Goal: Find specific page/section: Find specific page/section

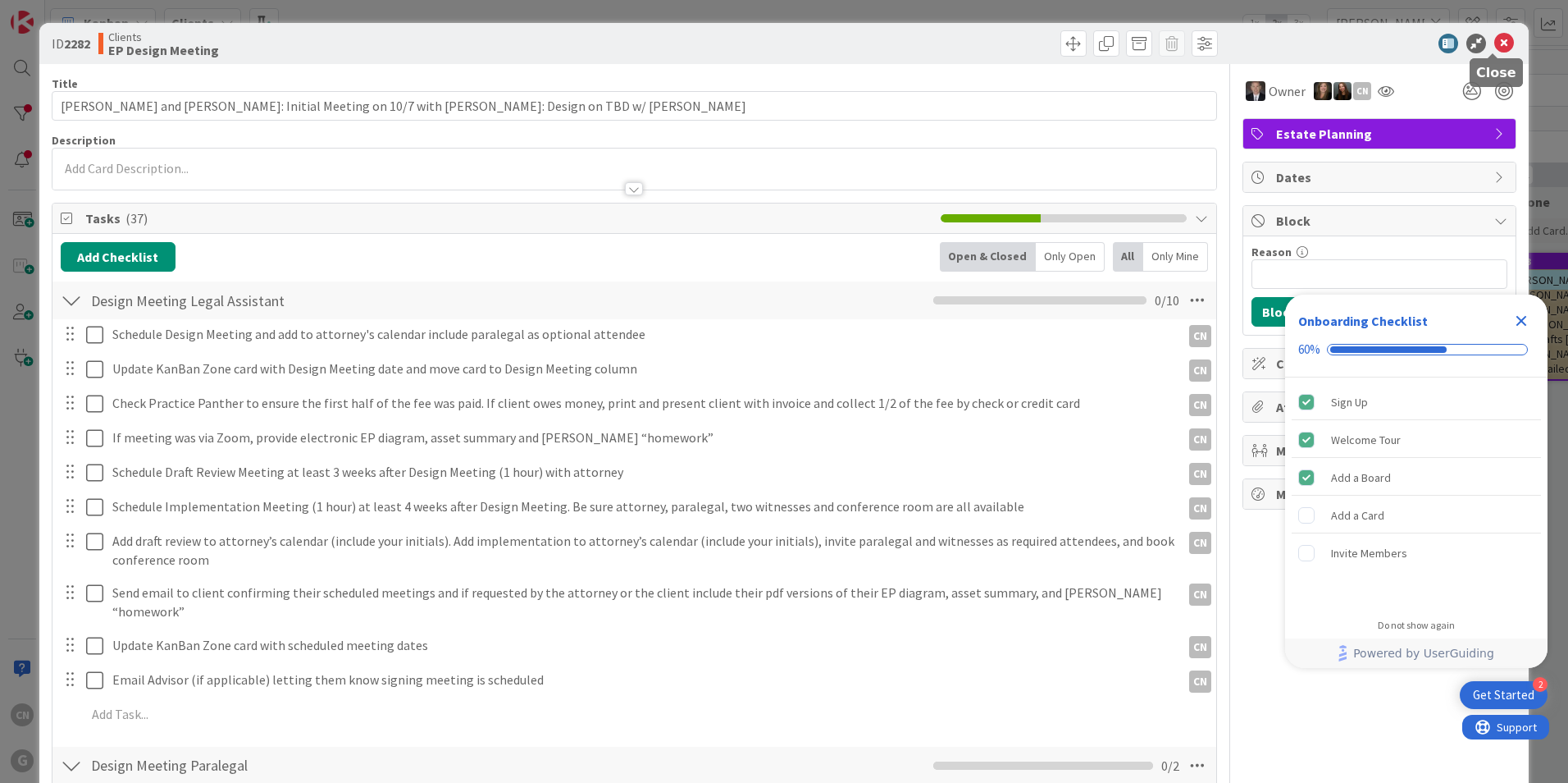
drag, startPoint x: 1493, startPoint y: 46, endPoint x: 1478, endPoint y: 36, distance: 18.0
click at [1495, 45] on icon at bounding box center [1504, 44] width 19 height 19
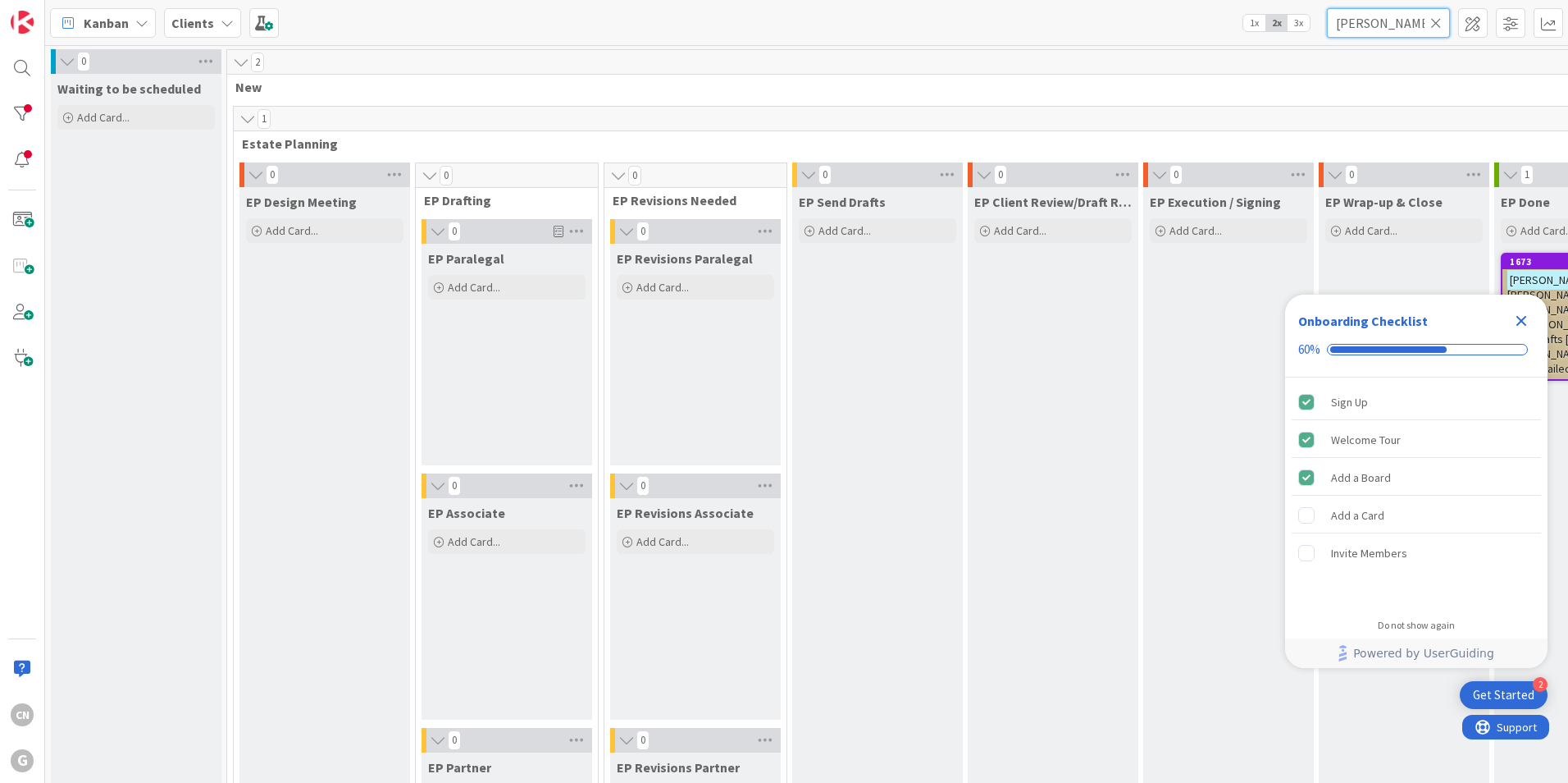
drag, startPoint x: 1404, startPoint y: 22, endPoint x: 1118, endPoint y: 31, distance: 286.1
click at [1119, 31] on div "Kanban Clients 1x 2x 3x [PERSON_NAME]" at bounding box center [807, 22] width 1524 height 45
type input "[PERSON_NAME]"
click at [1523, 320] on icon "Close Checklist" at bounding box center [1522, 321] width 11 height 11
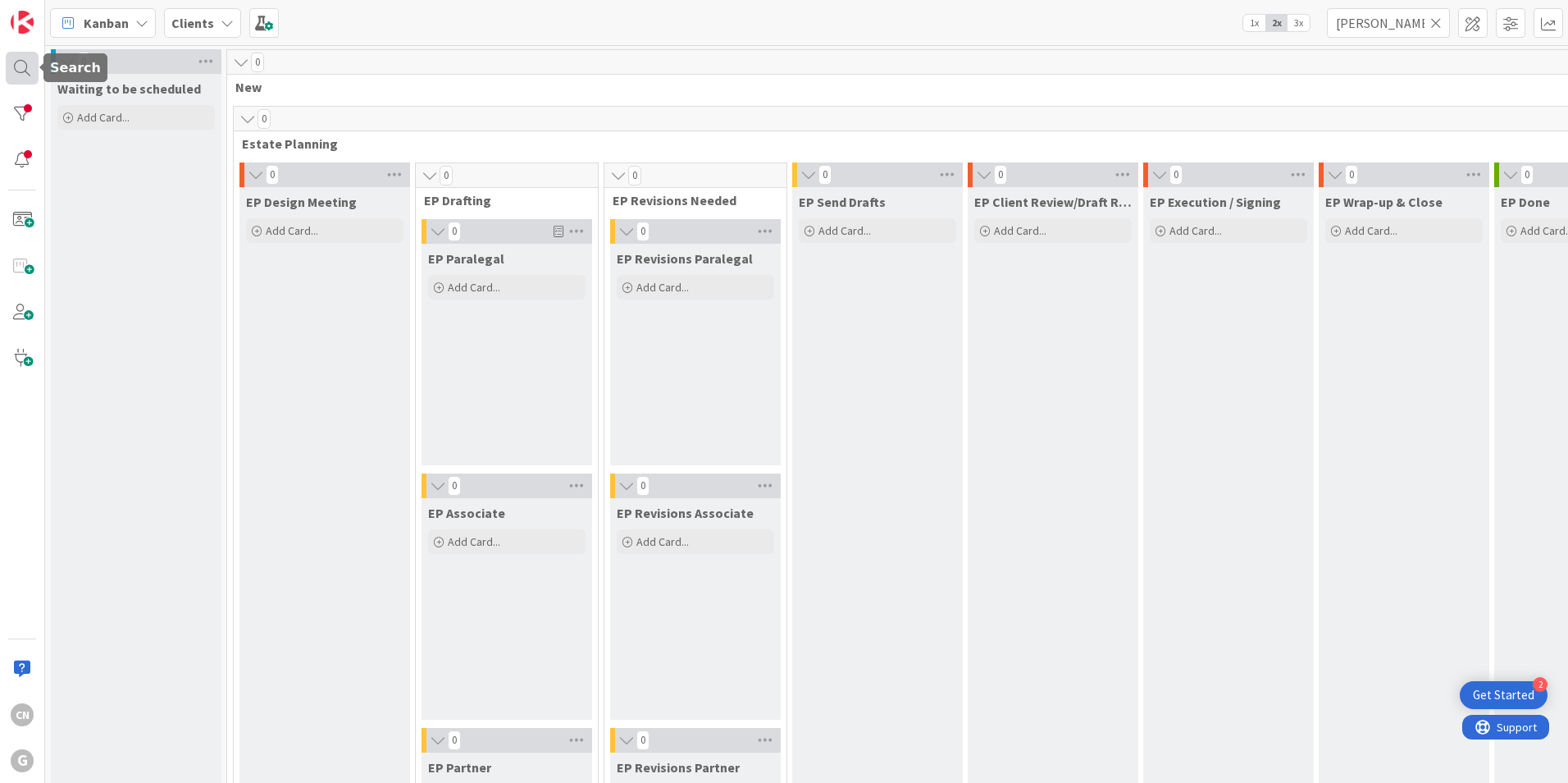
click at [12, 71] on div at bounding box center [22, 68] width 33 height 33
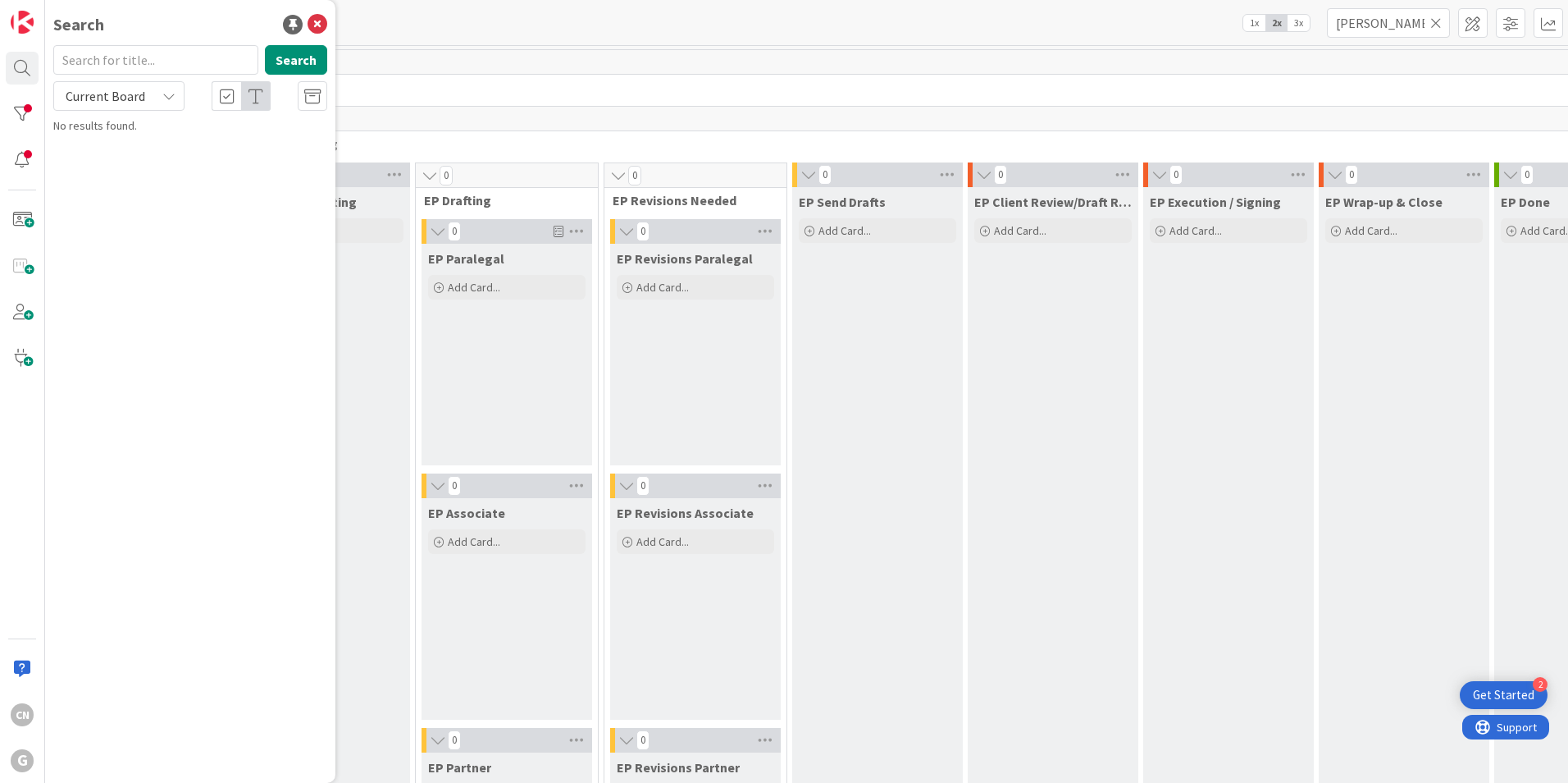
click at [135, 61] on input "text" at bounding box center [156, 60] width 205 height 30
type input "[PERSON_NAME]"
click at [287, 61] on button "Search" at bounding box center [296, 60] width 62 height 30
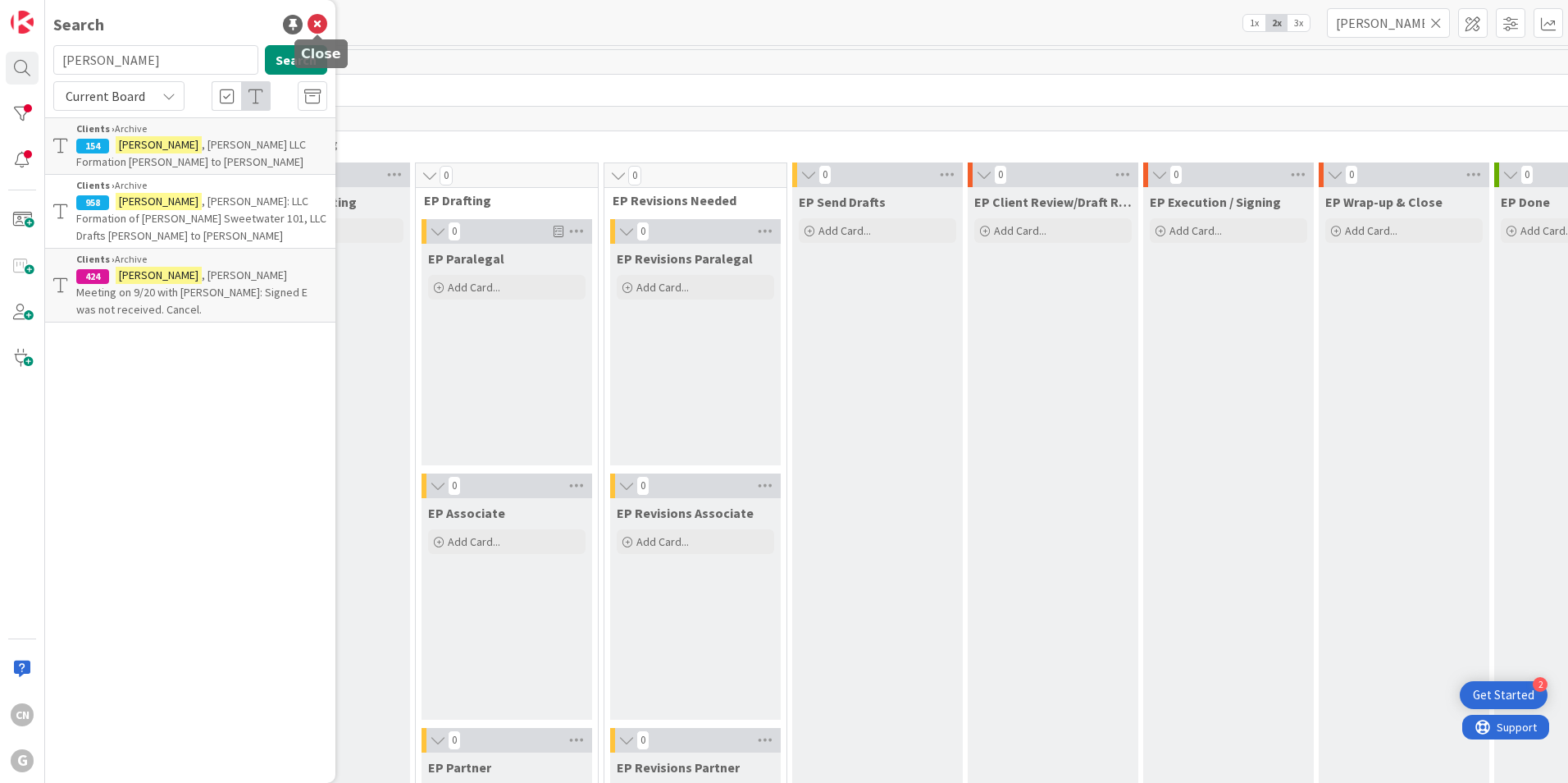
click at [317, 21] on icon at bounding box center [317, 24] width 19 height 19
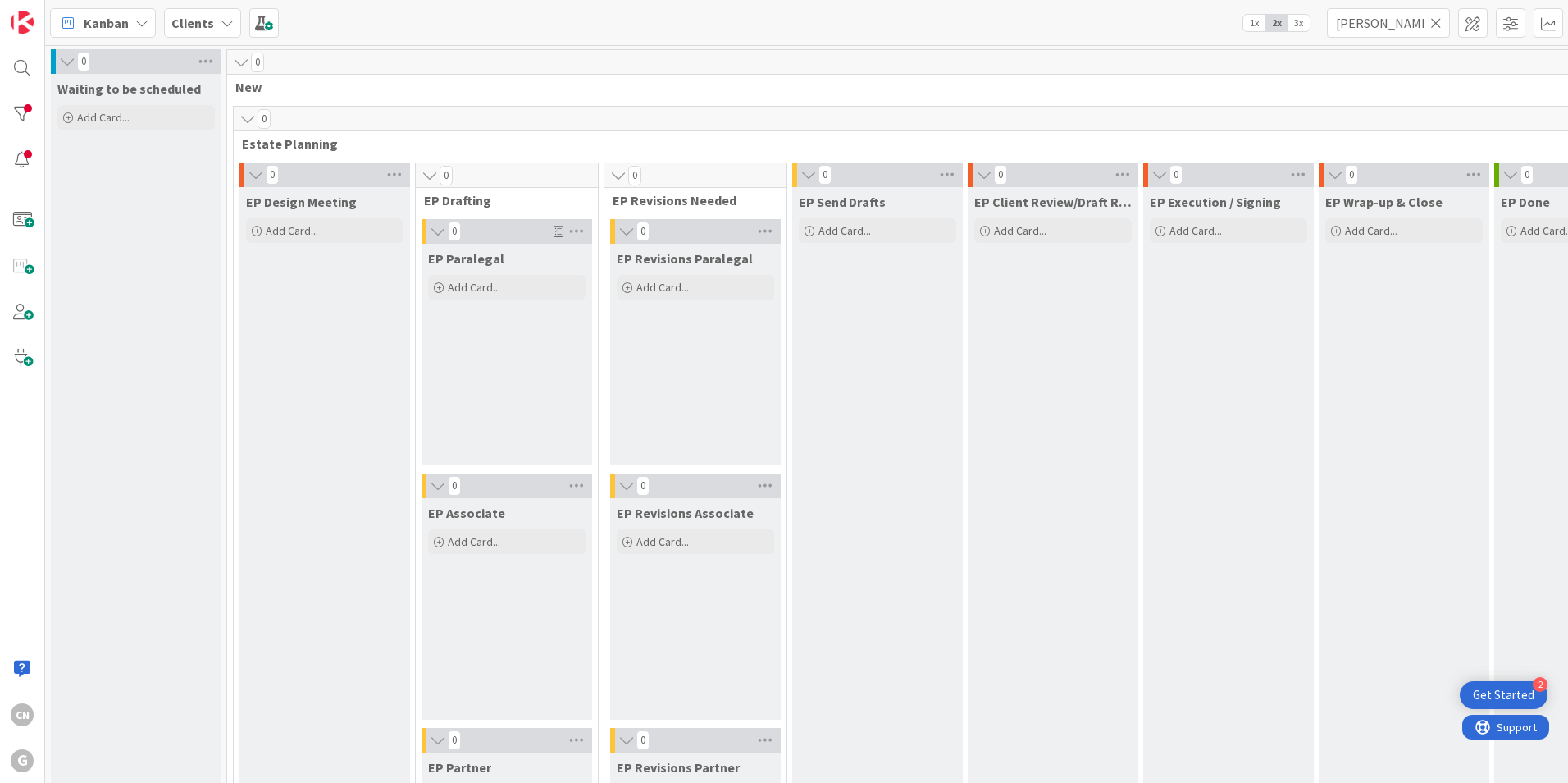
click at [552, 74] on div "0 New" at bounding box center [1187, 73] width 1921 height 47
